Goal: Task Accomplishment & Management: Manage account settings

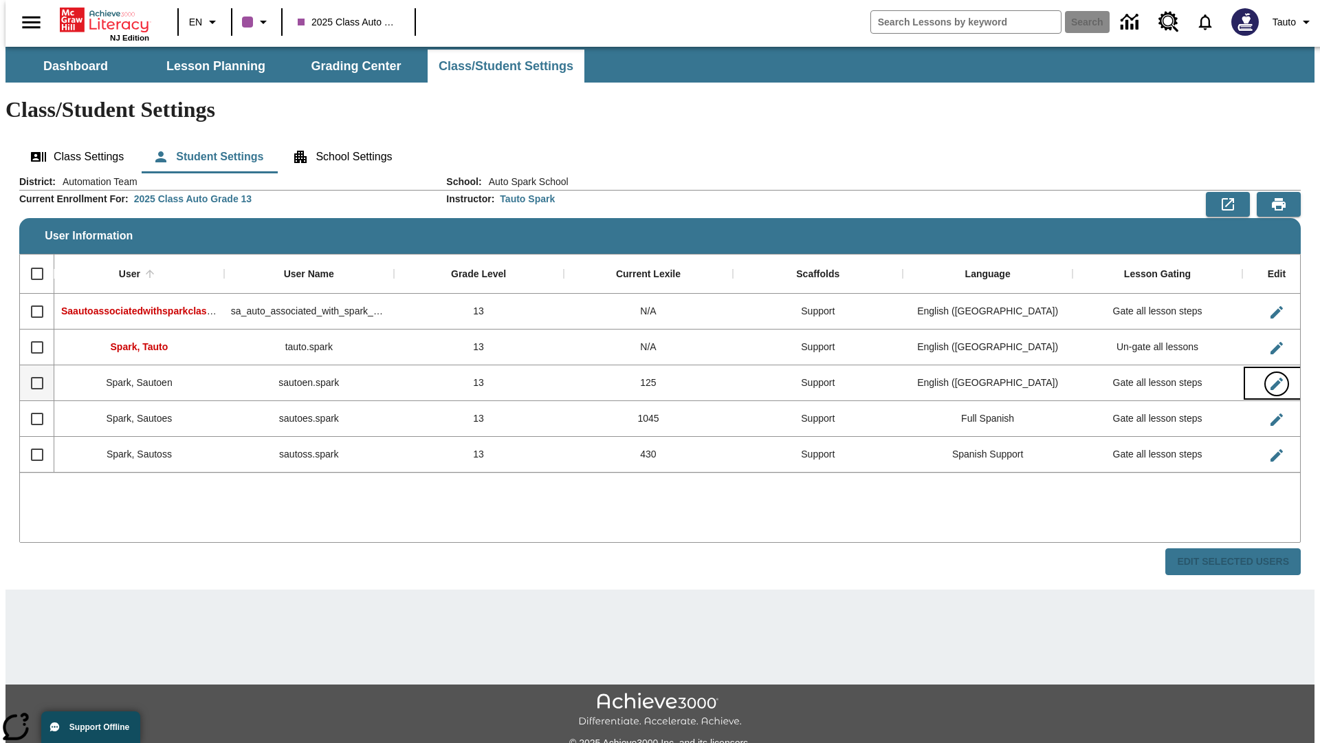
click at [1271, 378] on icon "Edit User" at bounding box center [1277, 384] width 12 height 12
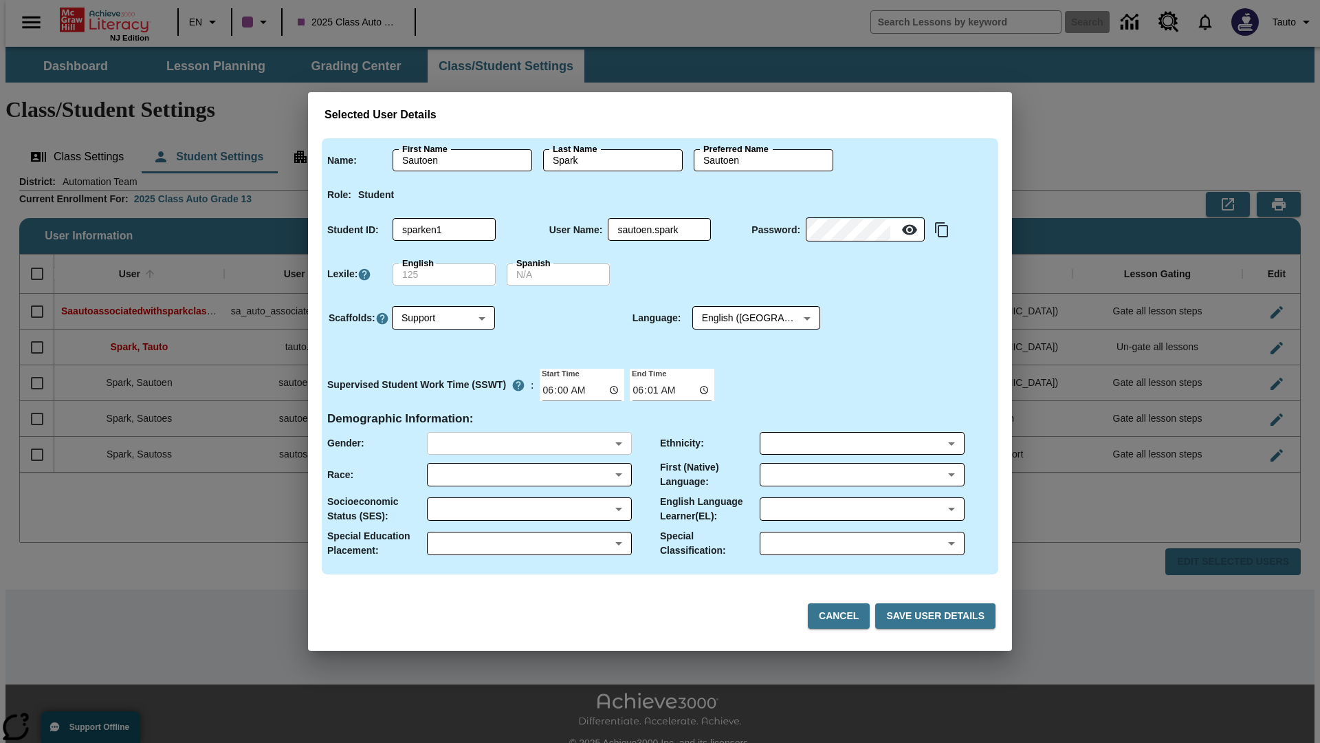
click at [529, 443] on body "Skip to main content NJ Edition EN 2025 Class Auto Grade 13 Search 0 Tauto Dash…" at bounding box center [660, 410] width 1309 height 726
click at [529, 475] on body "Skip to main content NJ Edition EN 2025 Class Auto Grade 13 Search 0 Tauto Dash…" at bounding box center [660, 410] width 1309 height 726
click at [529, 509] on body "Skip to main content NJ Edition EN 2025 Class Auto Grade 13 Search 0 Tauto Dash…" at bounding box center [660, 410] width 1309 height 726
click at [529, 543] on body "Skip to main content NJ Edition EN 2025 Class Auto Grade 13 Search 0 Tauto Dash…" at bounding box center [660, 410] width 1309 height 726
click at [862, 443] on body "Skip to main content NJ Edition EN 2025 Class Auto Grade 13 Search 0 Tauto Dash…" at bounding box center [660, 410] width 1309 height 726
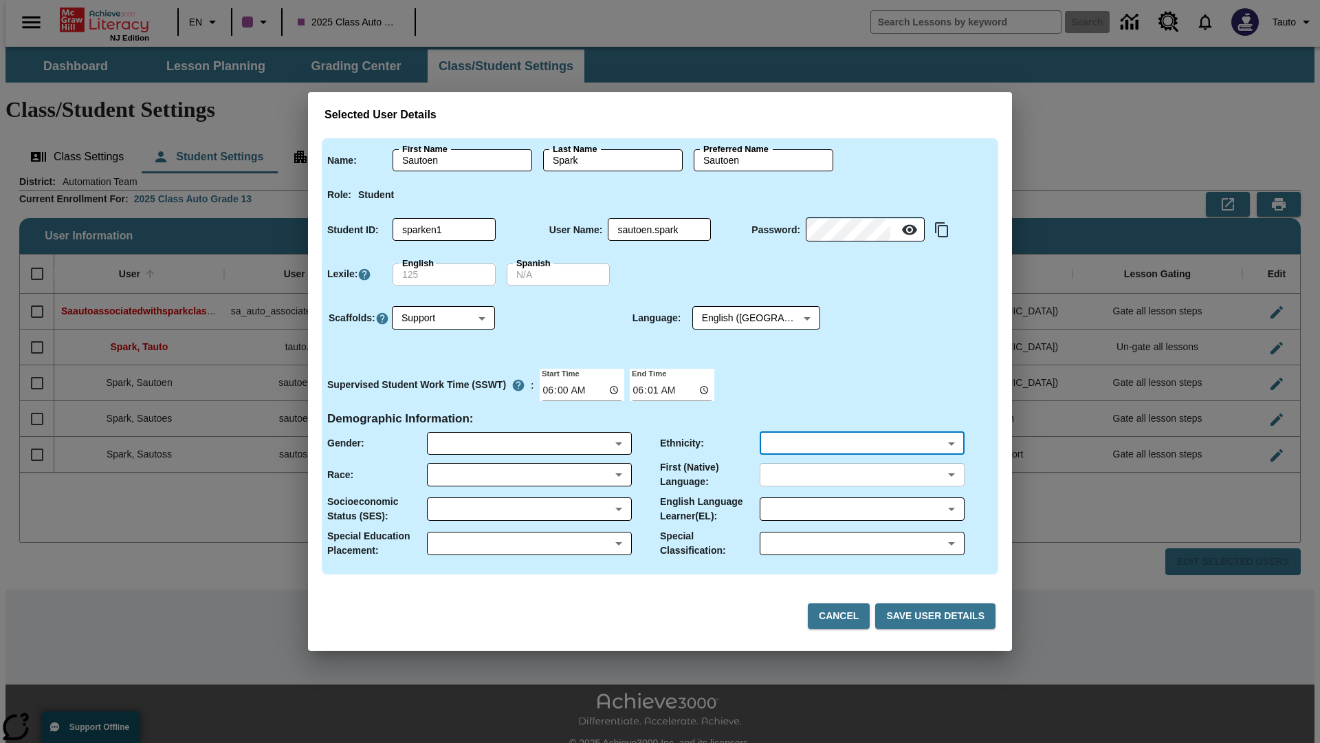
click at [862, 475] on body "Skip to main content NJ Edition EN 2025 Class Auto Grade 13 Search 0 Tauto Dash…" at bounding box center [660, 410] width 1309 height 726
click at [862, 509] on body "Skip to main content NJ Edition EN 2025 Class Auto Grade 13 Search 0 Tauto Dash…" at bounding box center [660, 410] width 1309 height 726
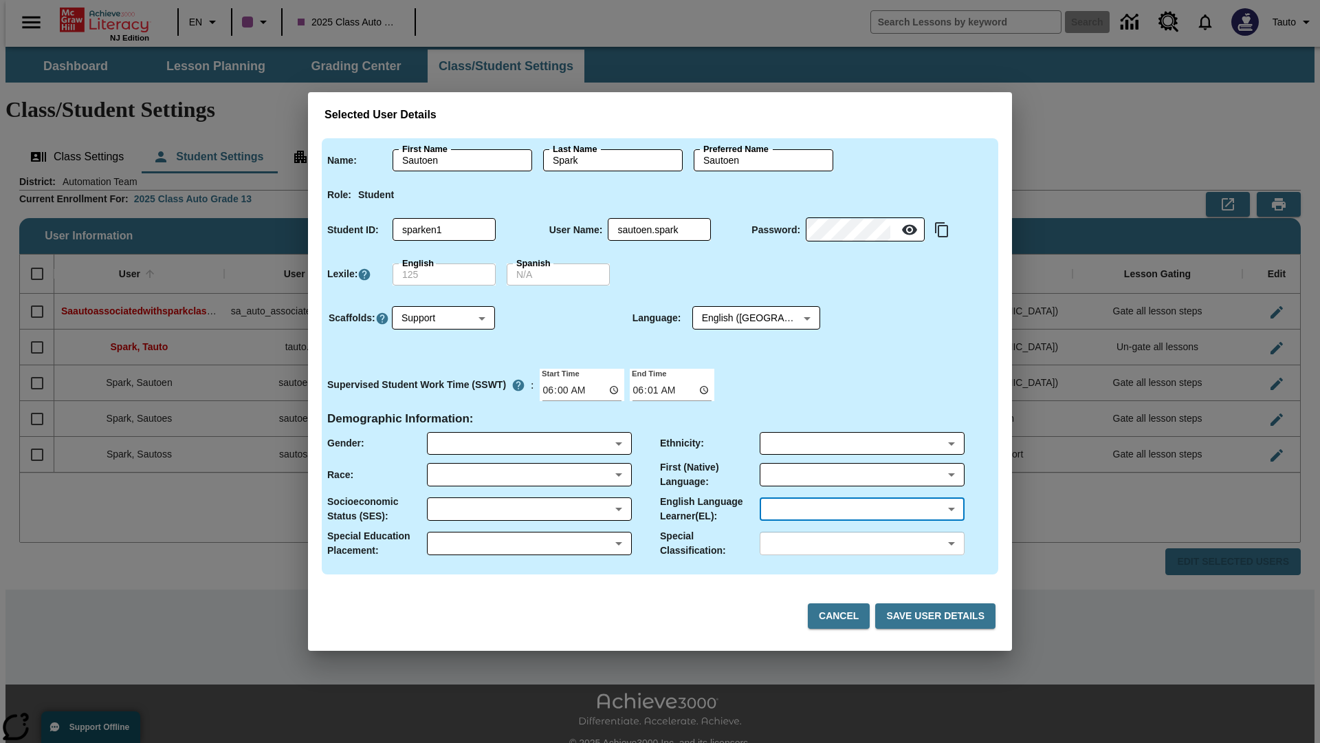
click at [862, 543] on body "Skip to main content NJ Edition EN 2025 Class Auto Grade 13 Search 0 Tauto Dash…" at bounding box center [660, 410] width 1309 height 726
